Goal: Task Accomplishment & Management: Use online tool/utility

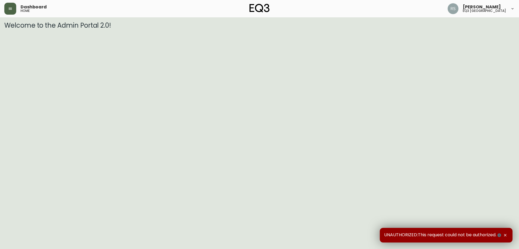
click at [12, 10] on icon "button" at bounding box center [10, 9] width 3 height 2
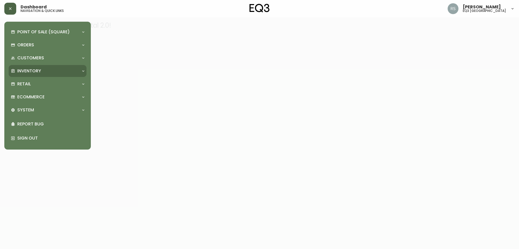
click at [42, 70] on div "Inventory" at bounding box center [45, 71] width 68 height 6
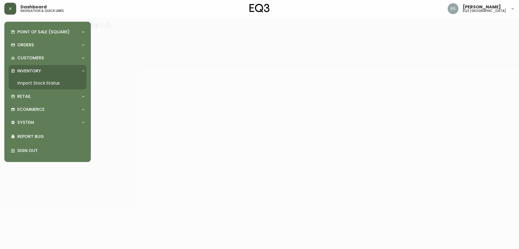
click at [36, 82] on link "Import Stock Status" at bounding box center [48, 83] width 78 height 12
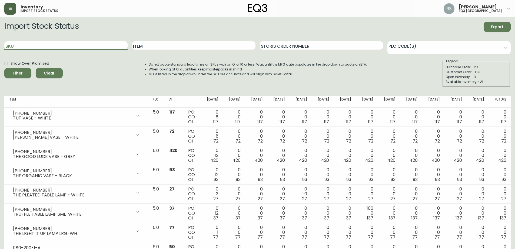
click at [74, 48] on input "SKU" at bounding box center [65, 45] width 123 height 9
paste input "[PHONE_NUMBER]"
click at [4, 68] on button "Filter" at bounding box center [17, 73] width 27 height 10
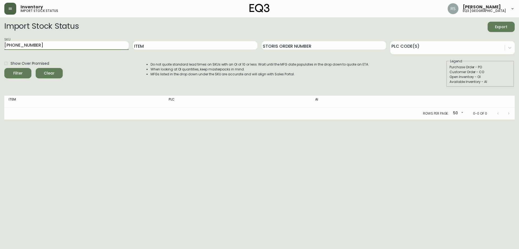
click at [4, 68] on button "Filter" at bounding box center [17, 73] width 27 height 10
type input "8"
paste input "[PHONE_NUMBER]"
click at [4, 68] on button "Filter" at bounding box center [17, 73] width 27 height 10
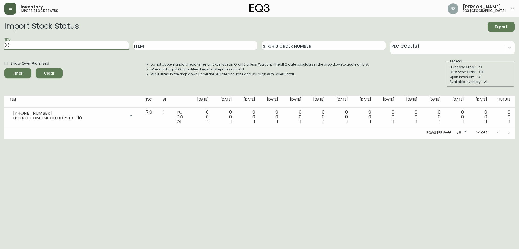
type input "3"
paste input "[PHONE_NUMBER]"
click at [4, 68] on button "Filter" at bounding box center [17, 73] width 27 height 10
type input "3"
paste input "[PHONE_NUMBER]"
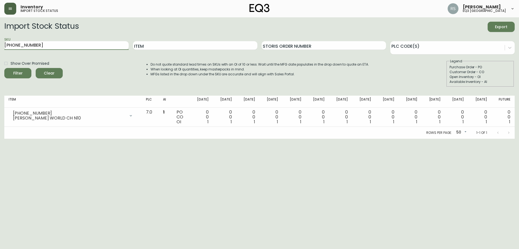
type input "[PHONE_NUMBER]"
click at [4, 68] on button "Filter" at bounding box center [17, 73] width 27 height 10
drag, startPoint x: 39, startPoint y: 41, endPoint x: 0, endPoint y: 69, distance: 47.4
click at [0, 69] on main "Import Stock Status Export SKU [PHONE_NUMBER] Item Storis Order Number PLC Code…" at bounding box center [259, 77] width 519 height 121
paste input "[PHONE_NUMBER]"
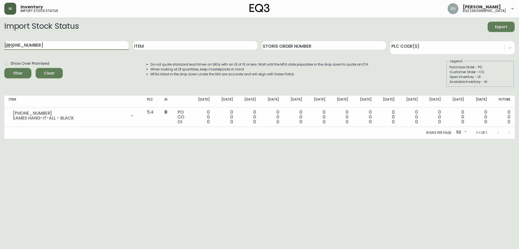
type input "[PHONE_NUMBER]"
click at [4, 68] on button "Filter" at bounding box center [17, 73] width 27 height 10
